Goal: Navigation & Orientation: Find specific page/section

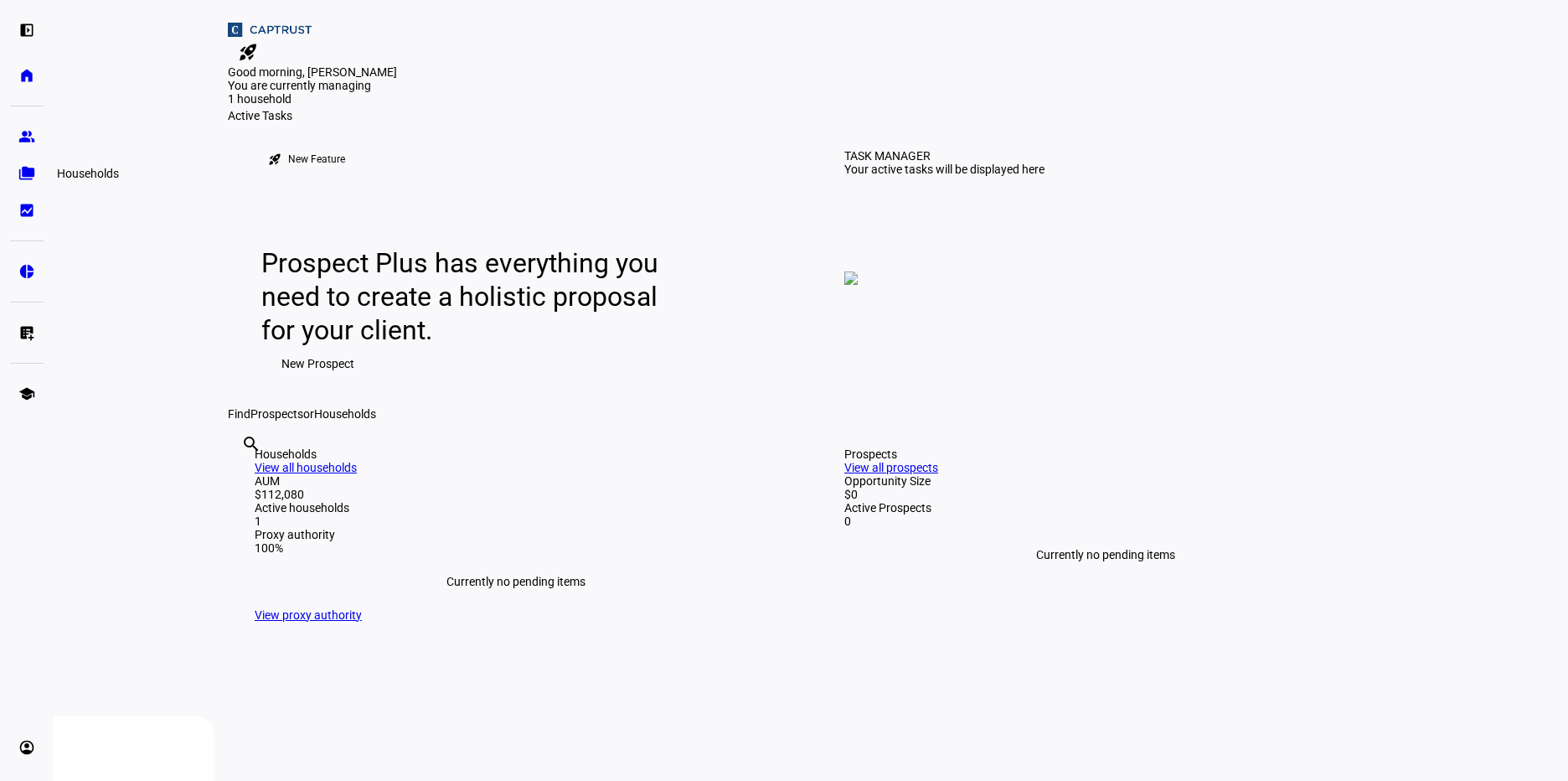
click at [41, 178] on link "folder_copy Households" at bounding box center [27, 173] width 33 height 33
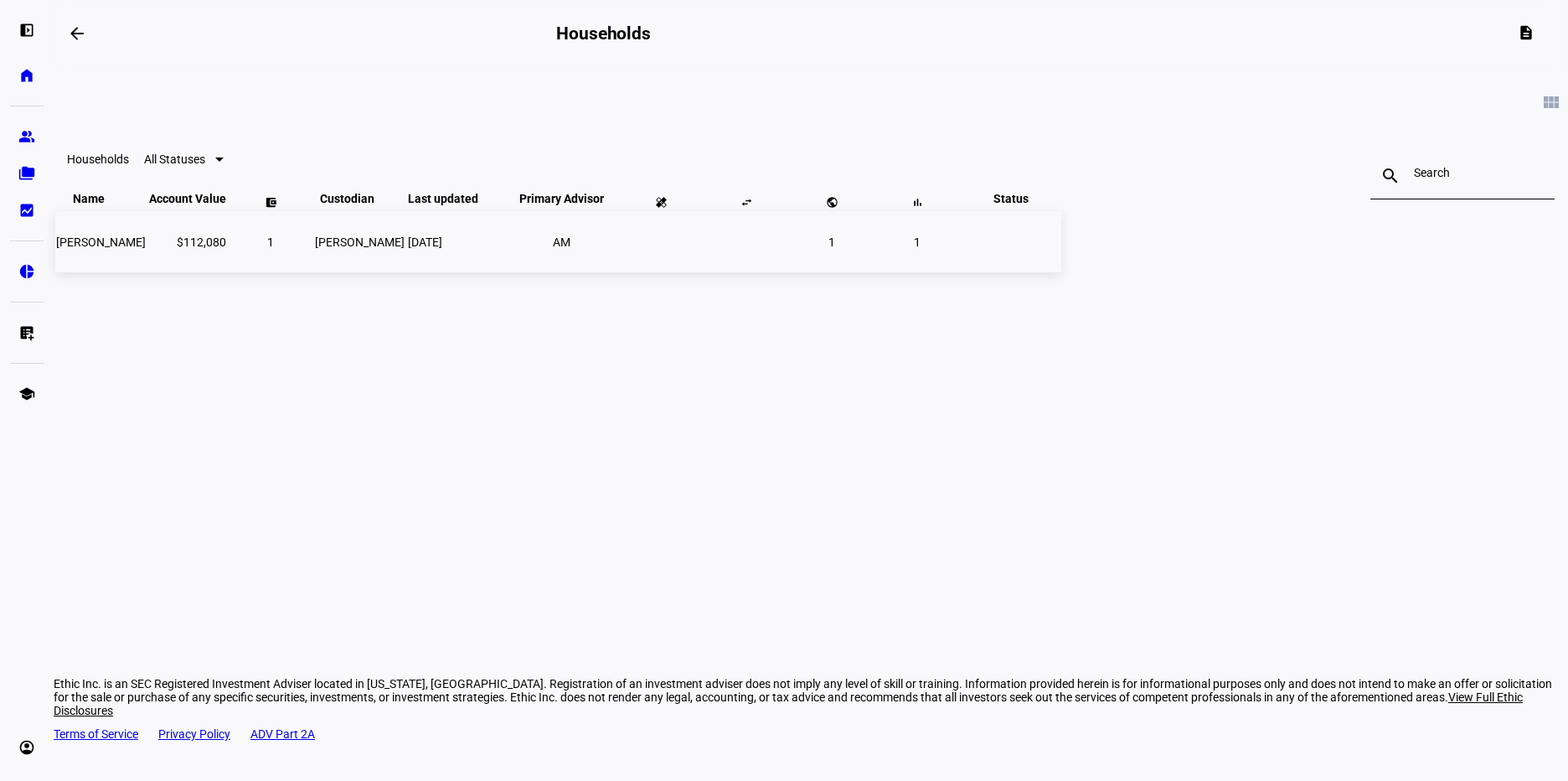
click at [146, 249] on span "[PERSON_NAME]" at bounding box center [100, 242] width 89 height 14
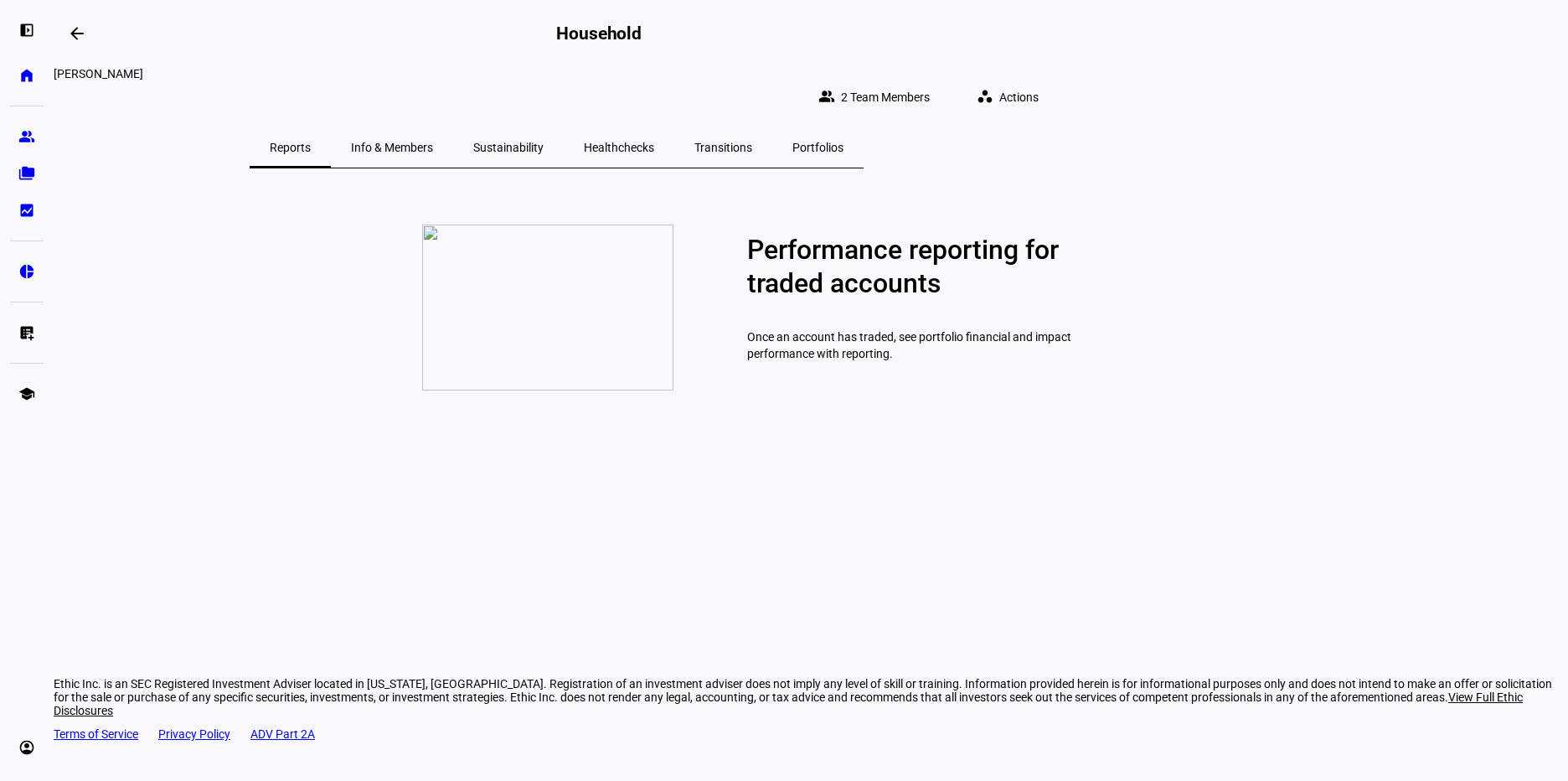
click at [527, 139] on eth-page-nav "Reports Info & Members Sustainability Healthchecks Transitions Portfolios" at bounding box center [555, 147] width 1005 height 41
click at [433, 142] on span "Info & Members" at bounding box center [392, 147] width 82 height 12
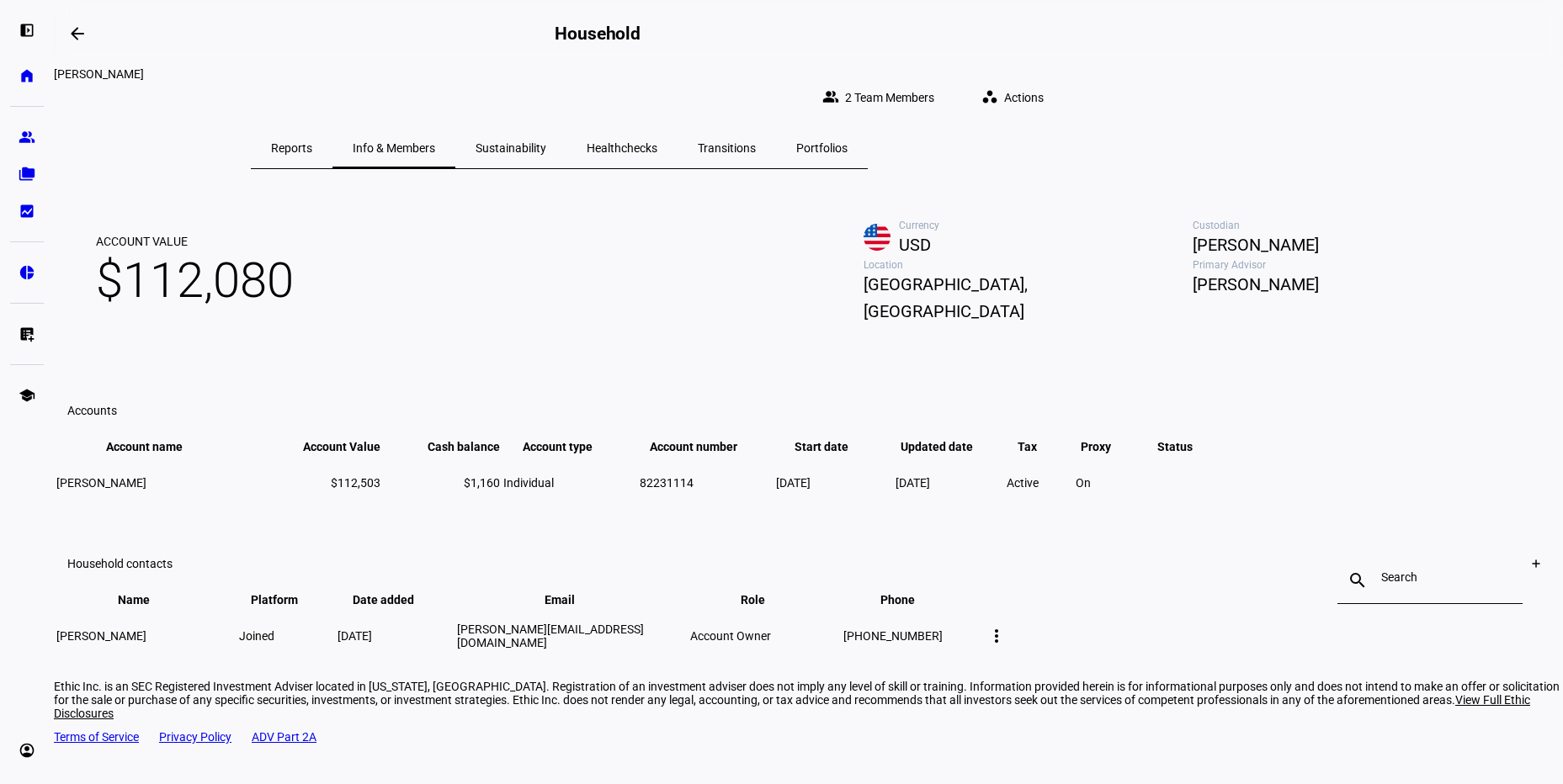
click at [756, 142] on span "Transitions" at bounding box center [726, 148] width 58 height 12
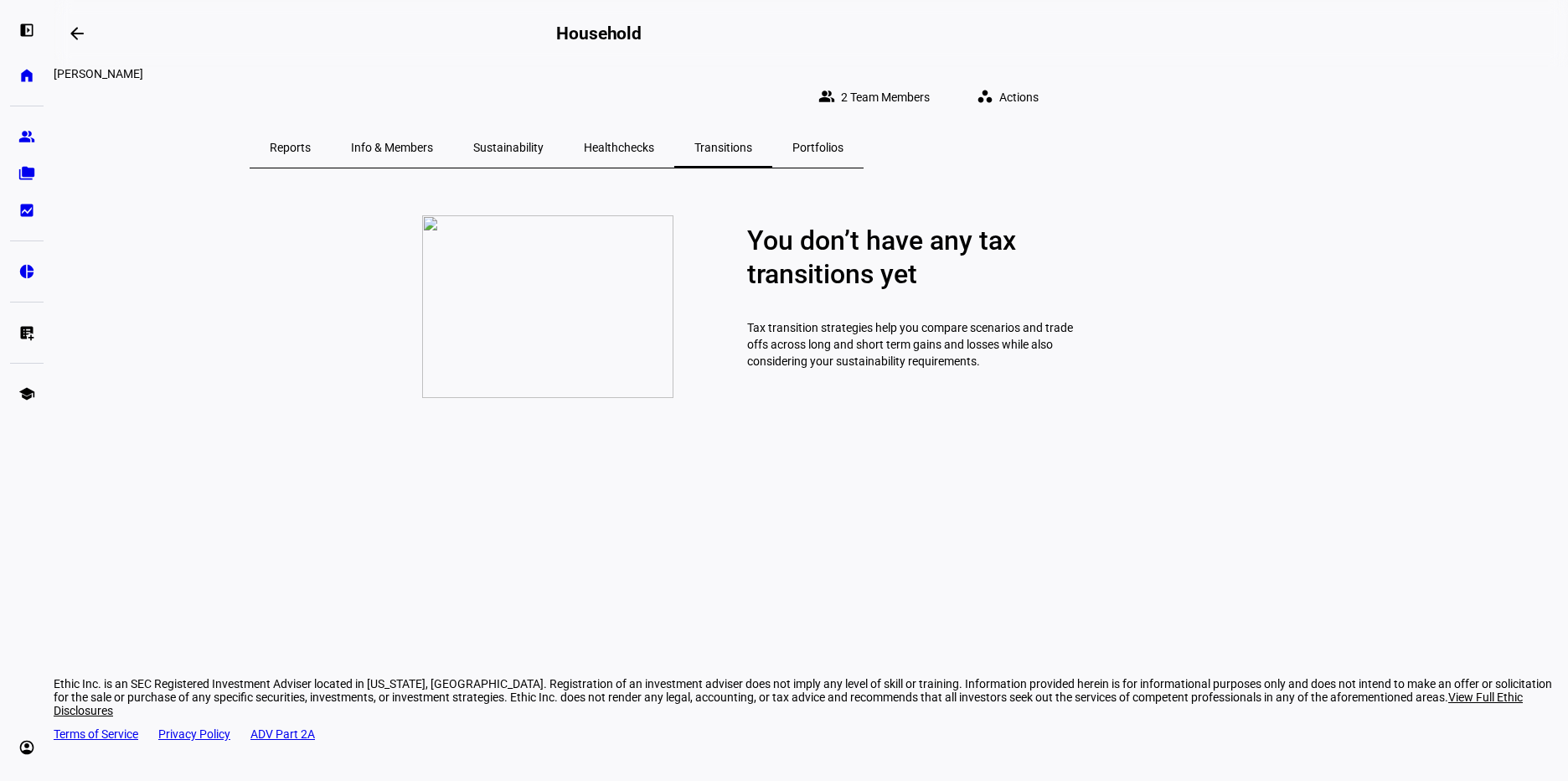
click at [843, 142] on span "Portfolios" at bounding box center [818, 147] width 52 height 12
